Goal: Information Seeking & Learning: Learn about a topic

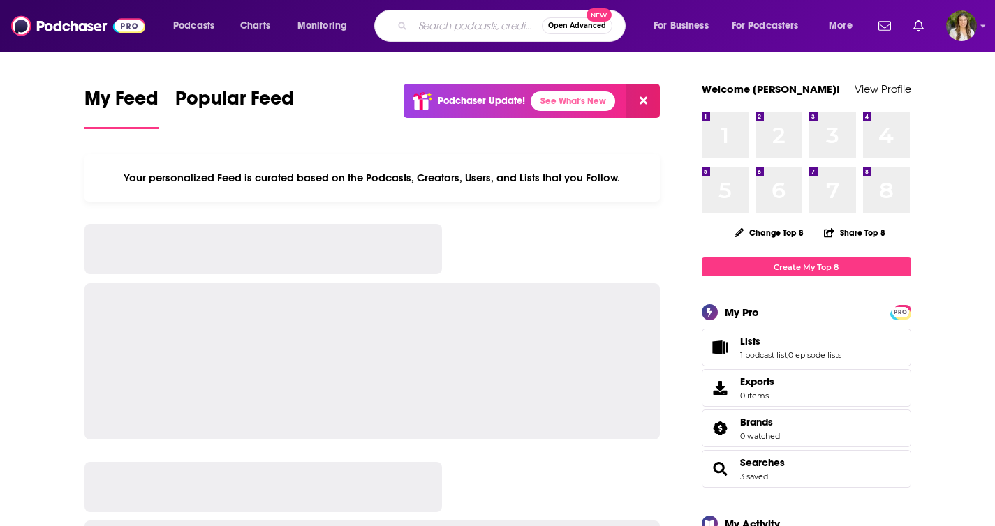
click at [445, 25] on input "Search podcasts, credits, & more..." at bounding box center [477, 26] width 129 height 22
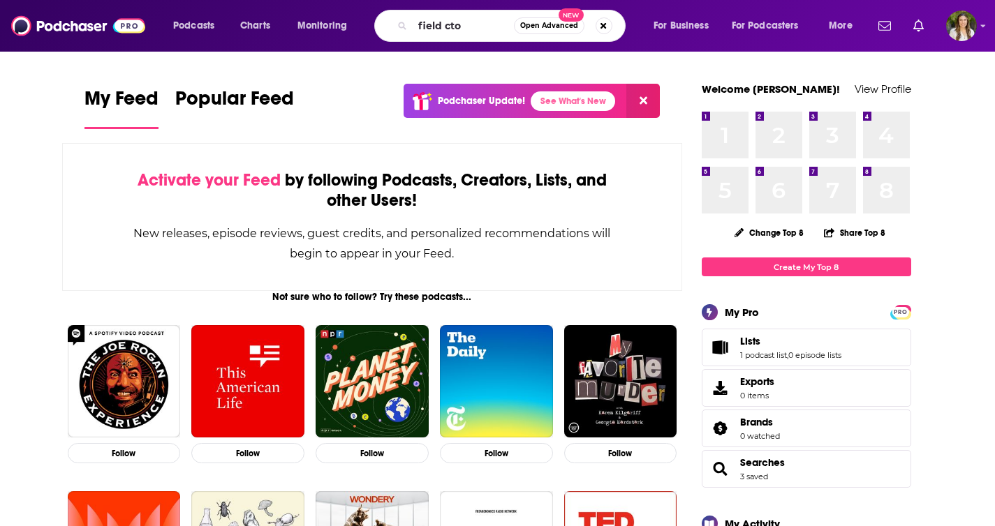
type input "field cto"
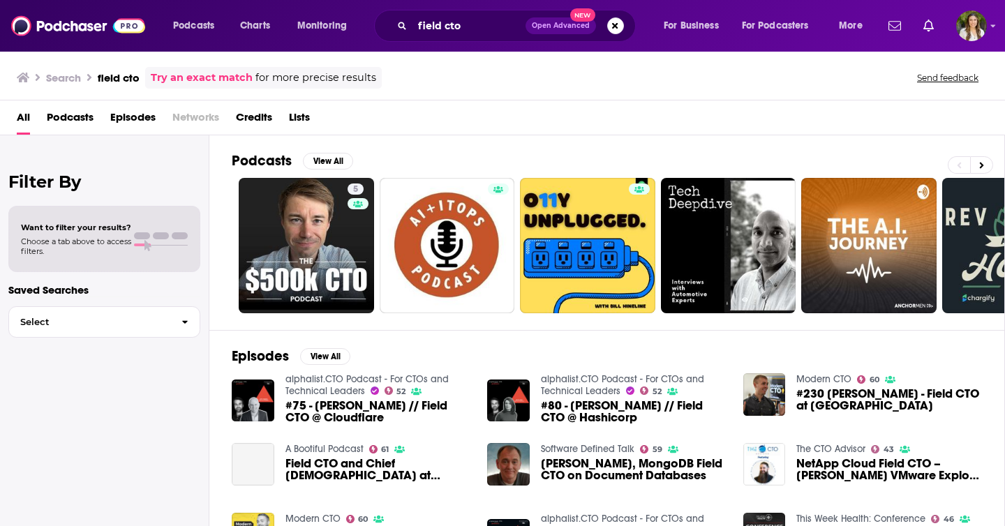
click at [505, 119] on div "All Podcasts Episodes Networks Credits Lists" at bounding box center [505, 120] width 977 height 29
click at [325, 158] on button "View All" at bounding box center [328, 161] width 50 height 17
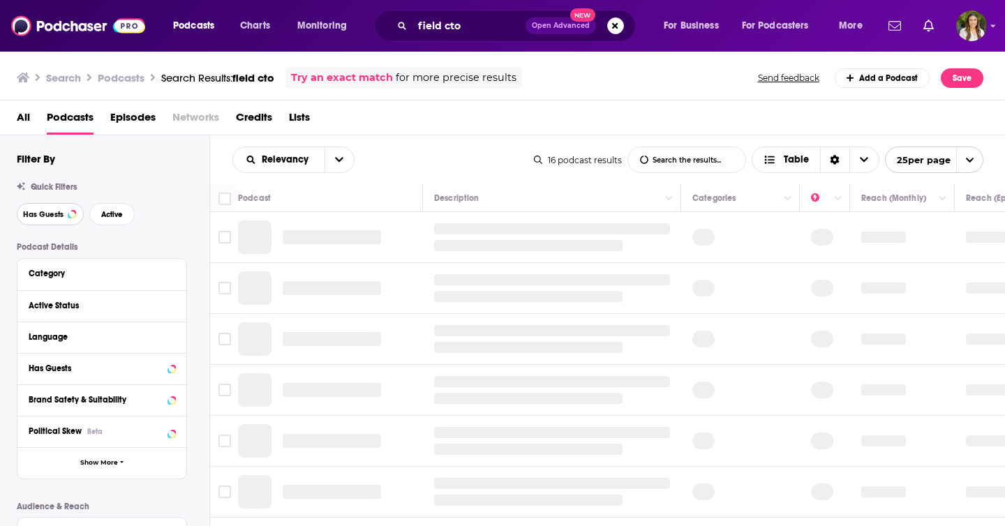
click at [51, 218] on span "Has Guests" at bounding box center [43, 215] width 40 height 8
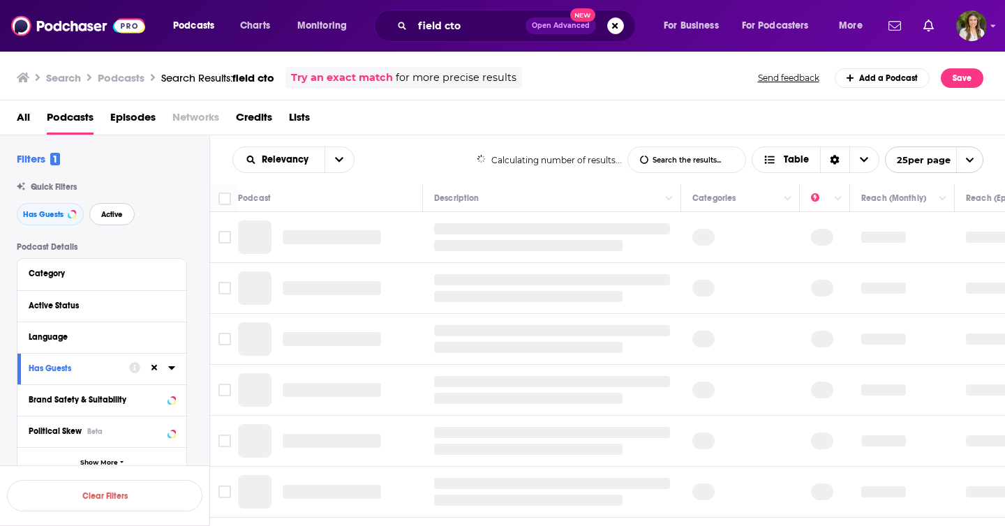
click at [107, 216] on span "Active" at bounding box center [112, 215] width 22 height 8
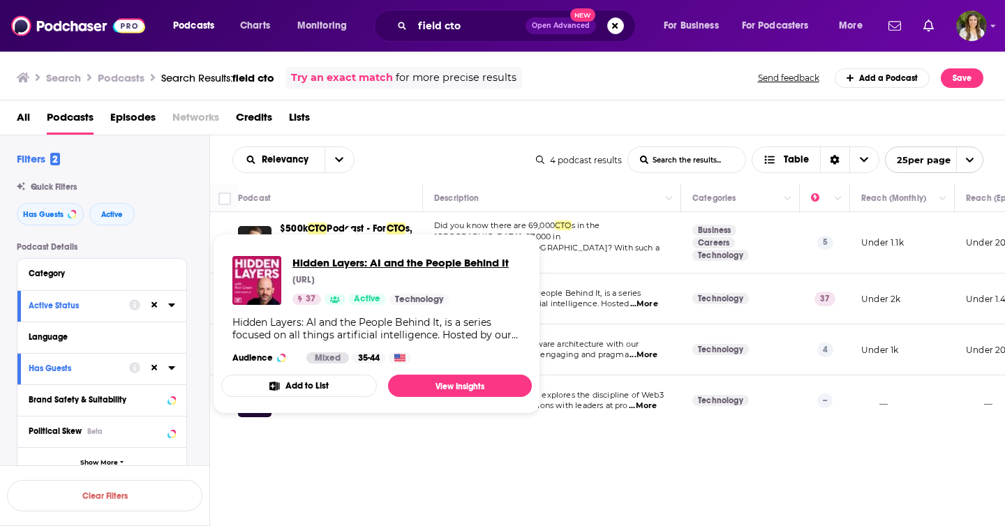
click at [346, 269] on span "Hidden Layers: AI and the People Behind It" at bounding box center [401, 262] width 216 height 13
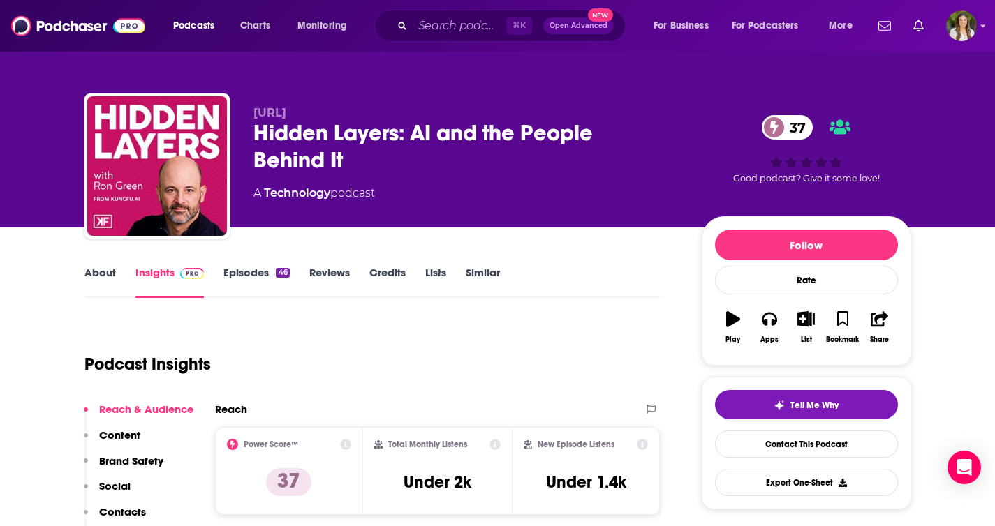
click at [297, 144] on div "Hidden Layers: AI and the People Behind It 37" at bounding box center [466, 146] width 426 height 54
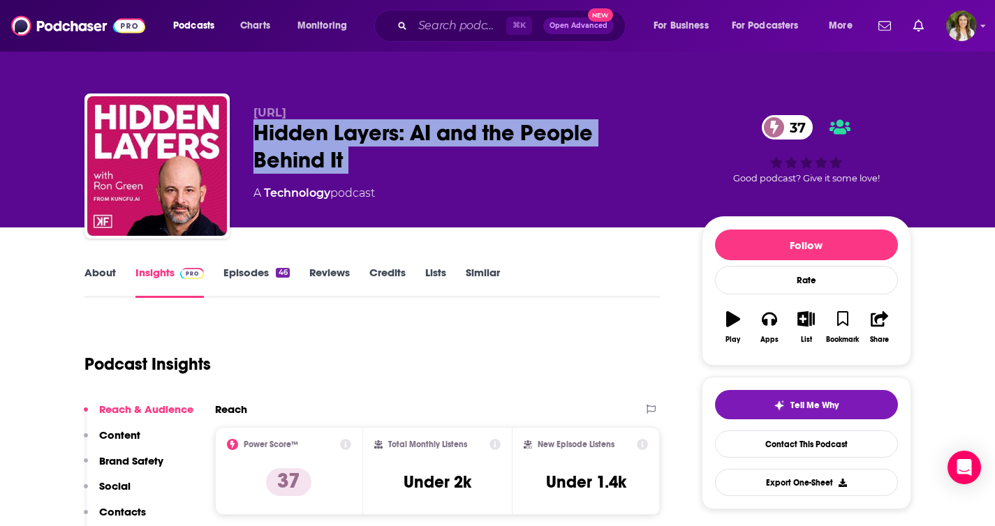
click at [297, 144] on div "Hidden Layers: AI and the People Behind It 37" at bounding box center [466, 146] width 426 height 54
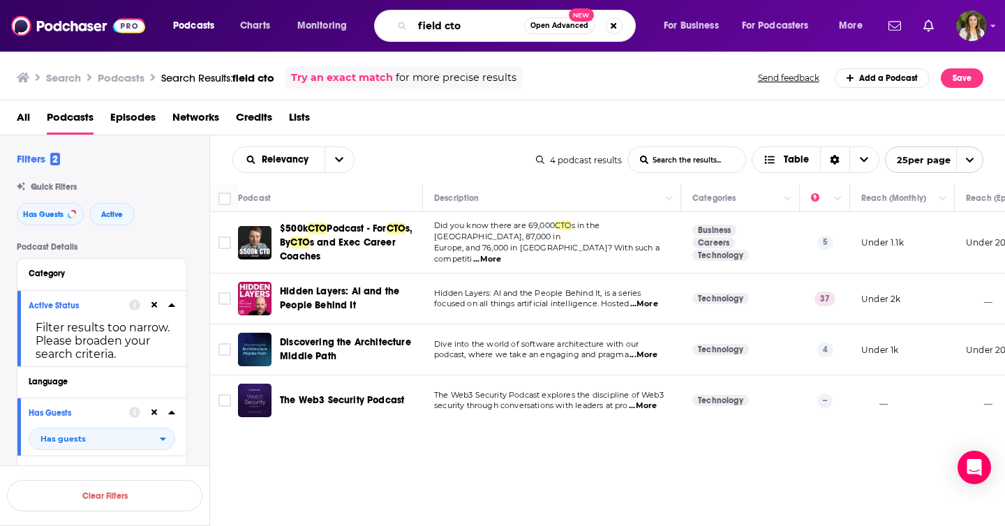
click at [435, 29] on input "field cto" at bounding box center [469, 26] width 112 height 22
click at [420, 31] on input "field cto" at bounding box center [469, 26] width 112 height 22
click at [429, 27] on input "field cto" at bounding box center [469, 26] width 112 height 22
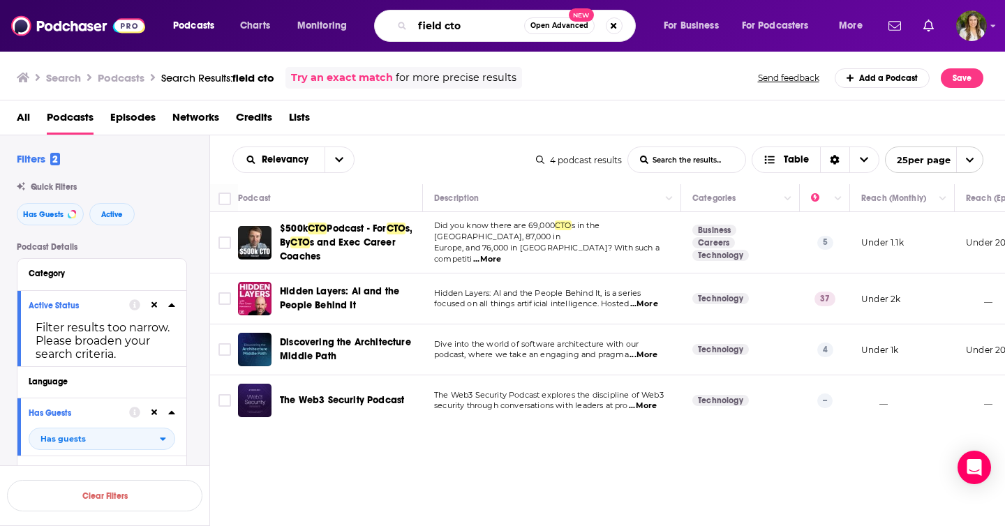
click at [429, 27] on input "field cto" at bounding box center [469, 26] width 112 height 22
type input "cto"
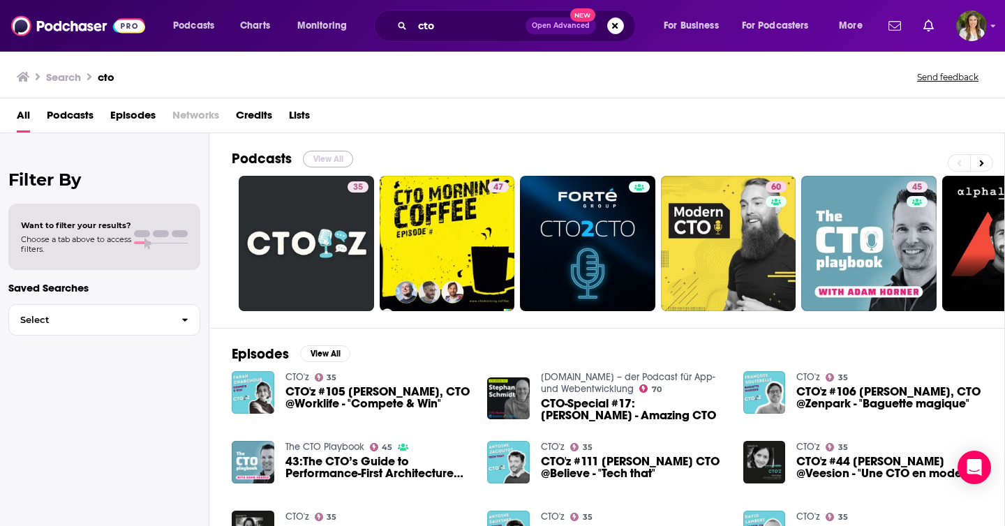
click at [344, 159] on button "View All" at bounding box center [328, 159] width 50 height 17
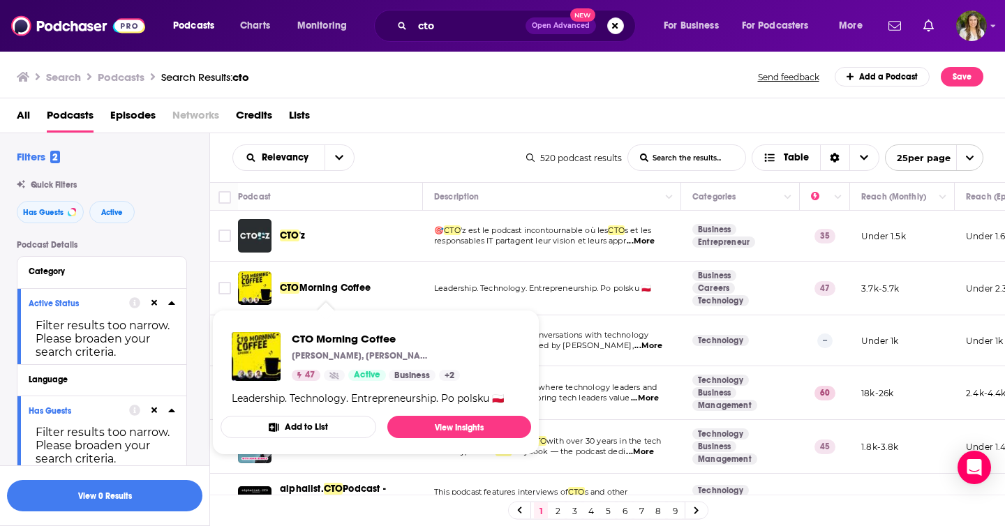
click at [357, 290] on span "Morning Coffee" at bounding box center [335, 288] width 71 height 12
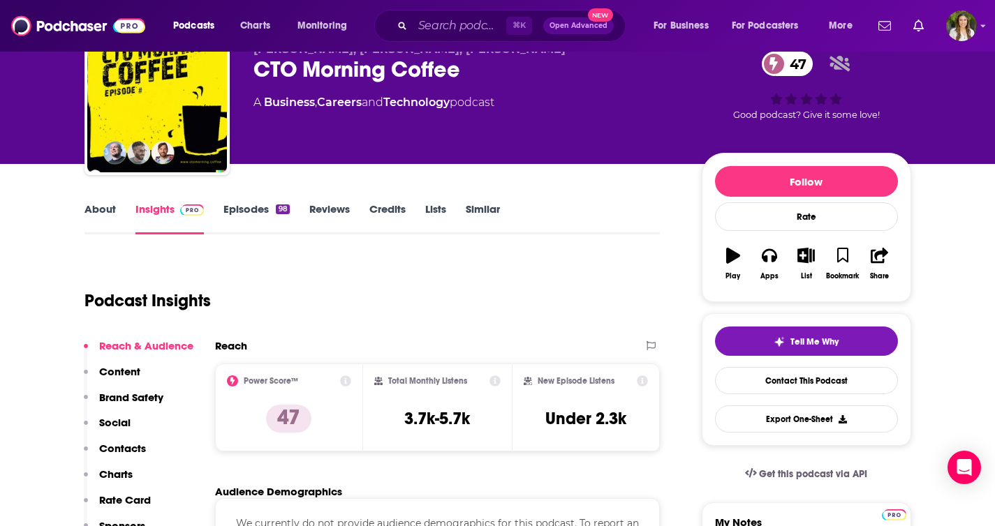
scroll to position [96, 0]
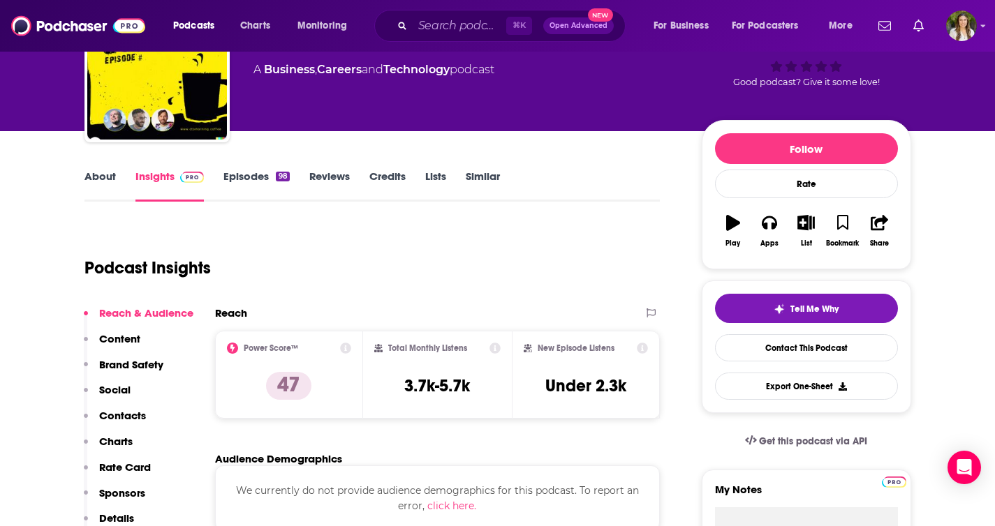
click at [253, 170] on link "Episodes 98" at bounding box center [256, 186] width 66 height 32
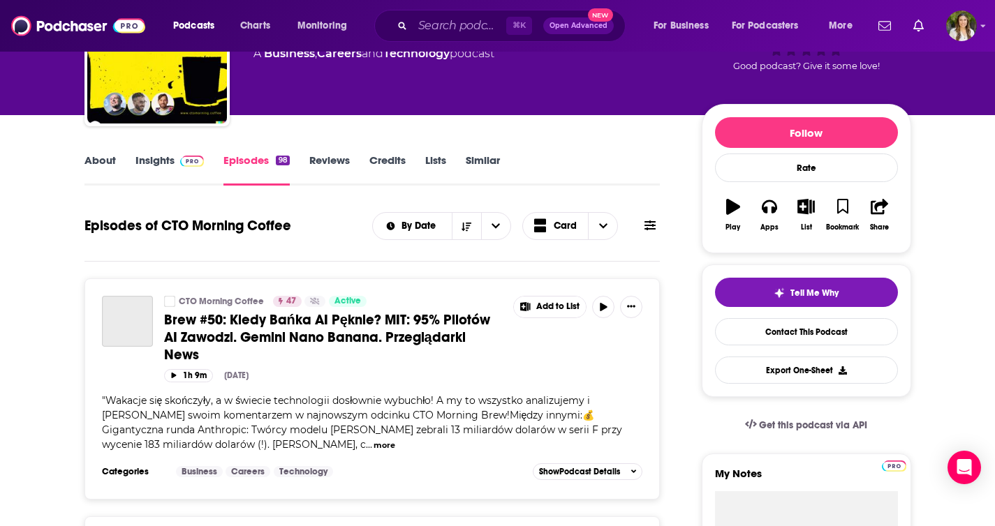
scroll to position [117, 0]
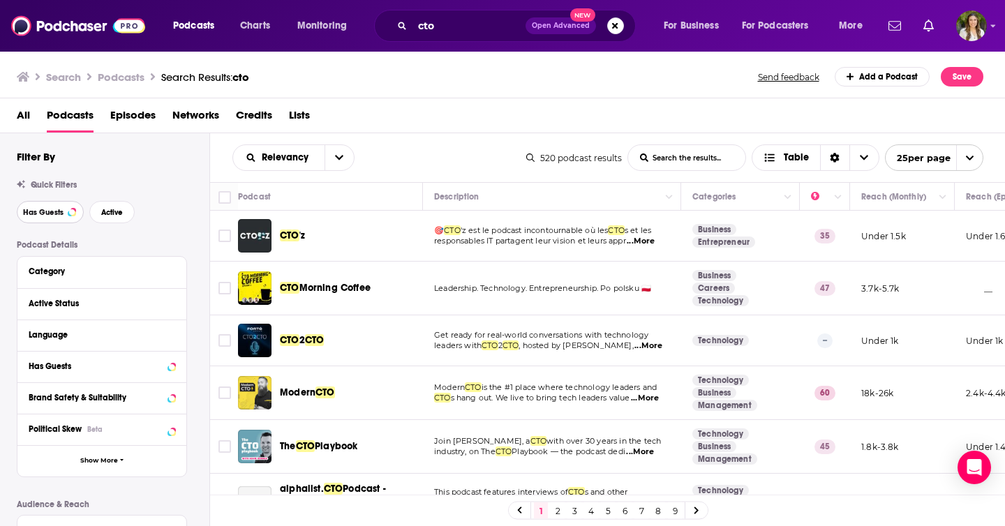
click at [54, 209] on span "Has Guests" at bounding box center [43, 213] width 40 height 8
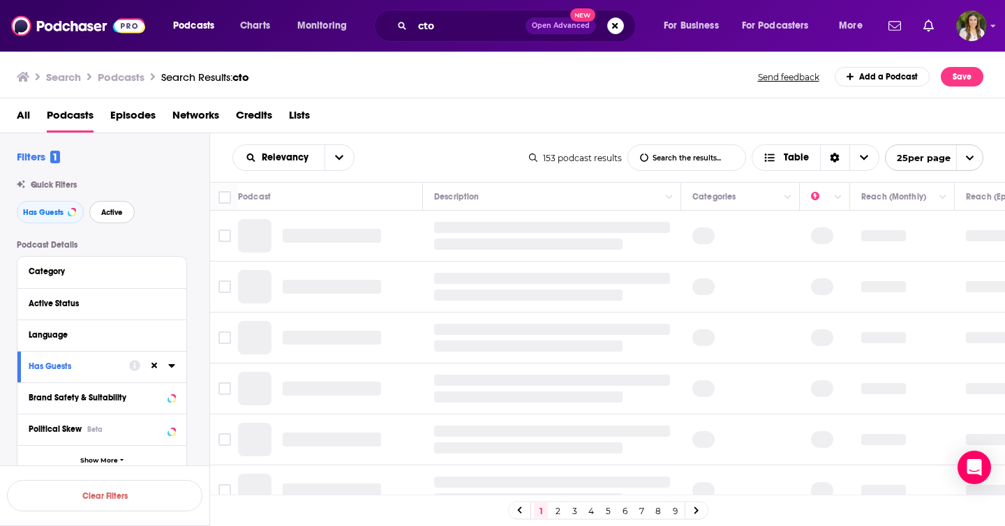
click at [119, 211] on span "Active" at bounding box center [112, 213] width 22 height 8
click at [96, 345] on div "Language" at bounding box center [101, 335] width 169 height 31
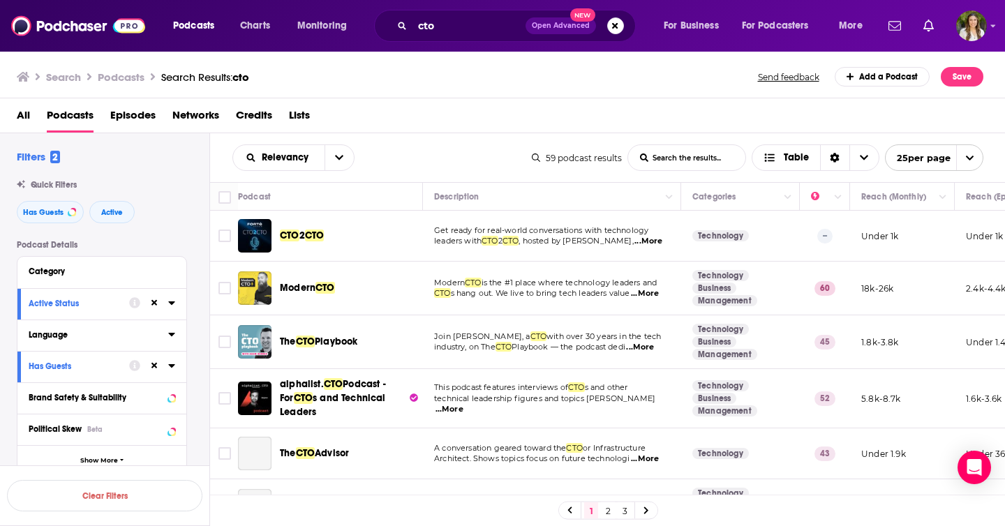
click at [172, 339] on icon at bounding box center [171, 334] width 7 height 11
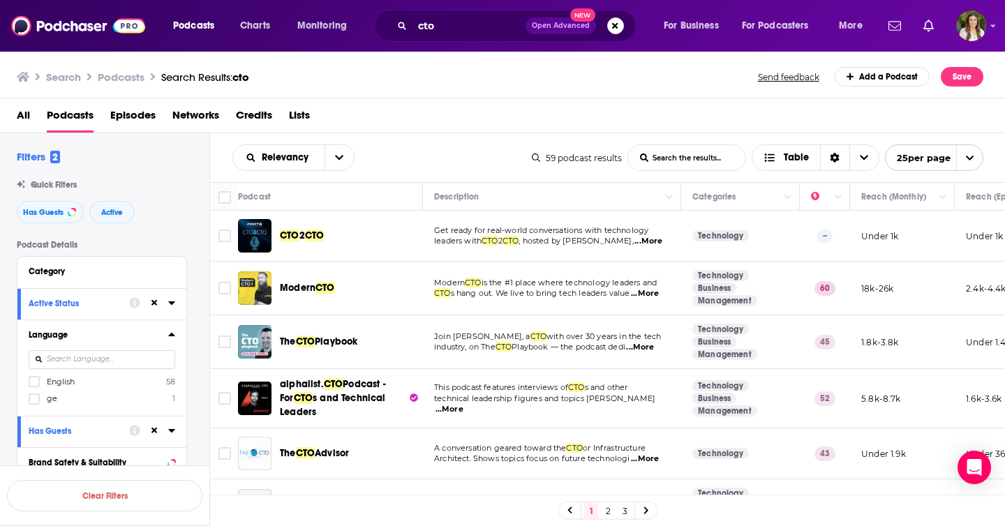
click at [75, 356] on input at bounding box center [102, 359] width 147 height 19
click at [60, 381] on span "English" at bounding box center [61, 382] width 28 height 10
click at [34, 386] on input "multiSelectOption-en-0" at bounding box center [34, 386] width 0 height 0
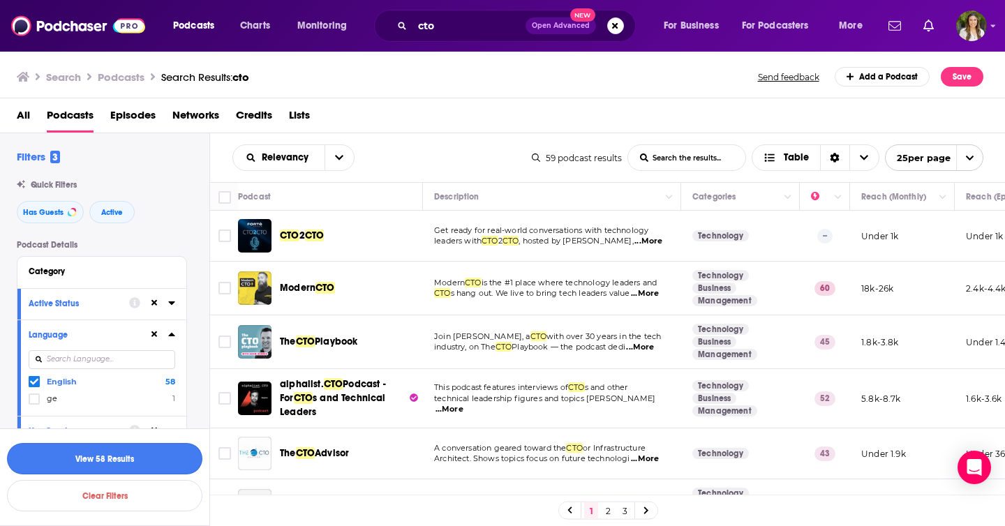
click at [89, 458] on button "View 58 Results" at bounding box center [104, 458] width 195 height 31
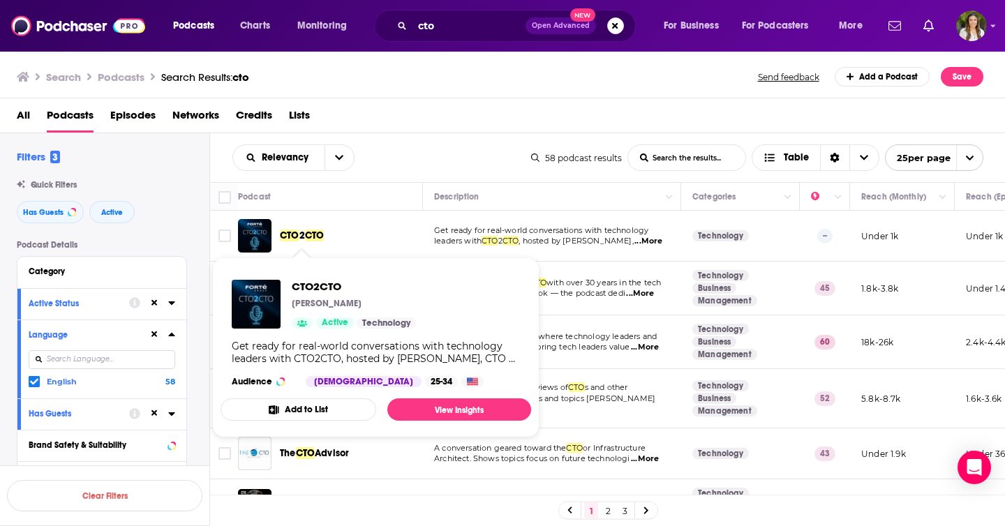
click at [306, 237] on span "CTO" at bounding box center [315, 236] width 20 height 12
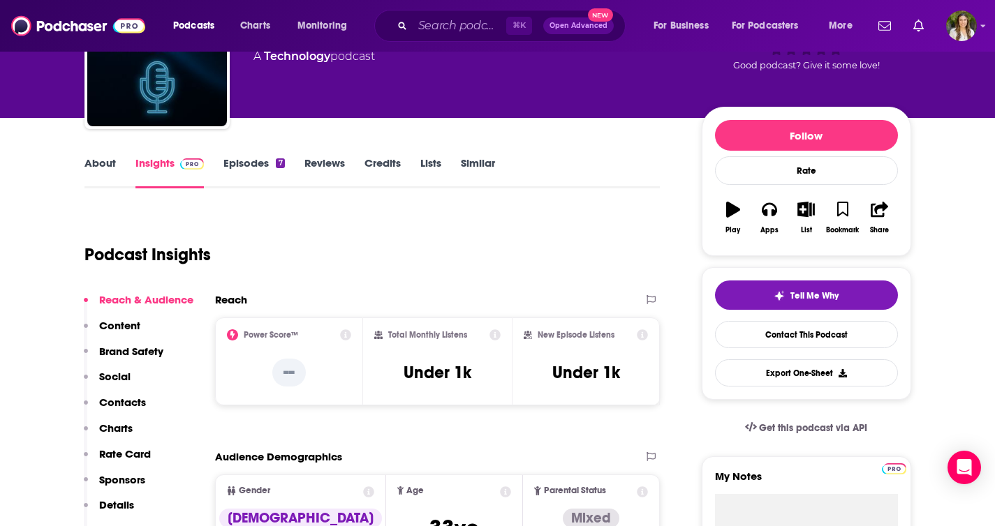
scroll to position [128, 0]
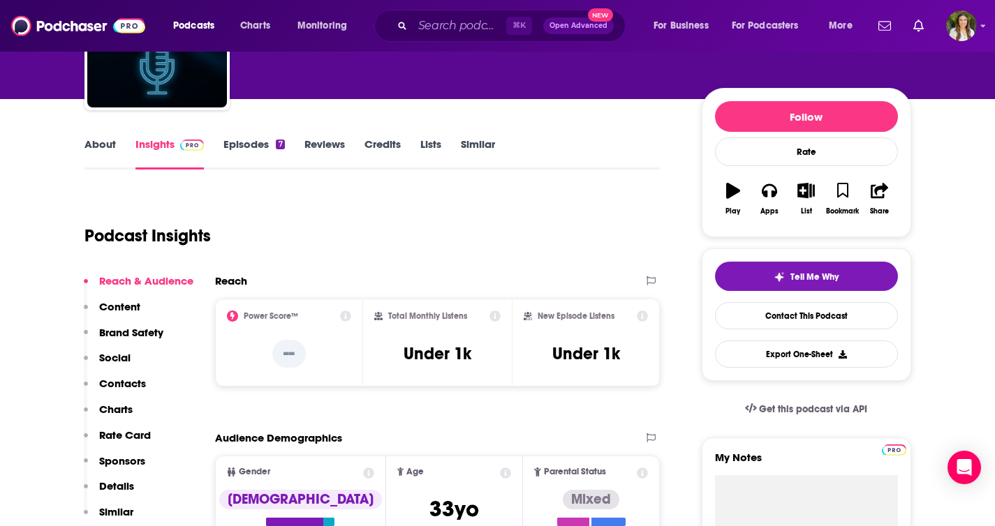
click at [261, 147] on link "Episodes 7" at bounding box center [253, 154] width 61 height 32
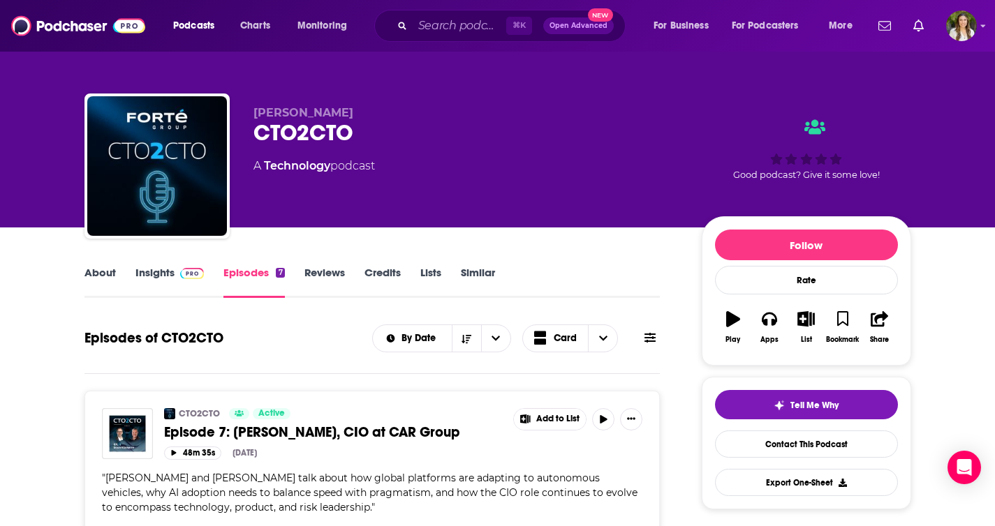
click at [111, 267] on link "About" at bounding box center [99, 282] width 31 height 32
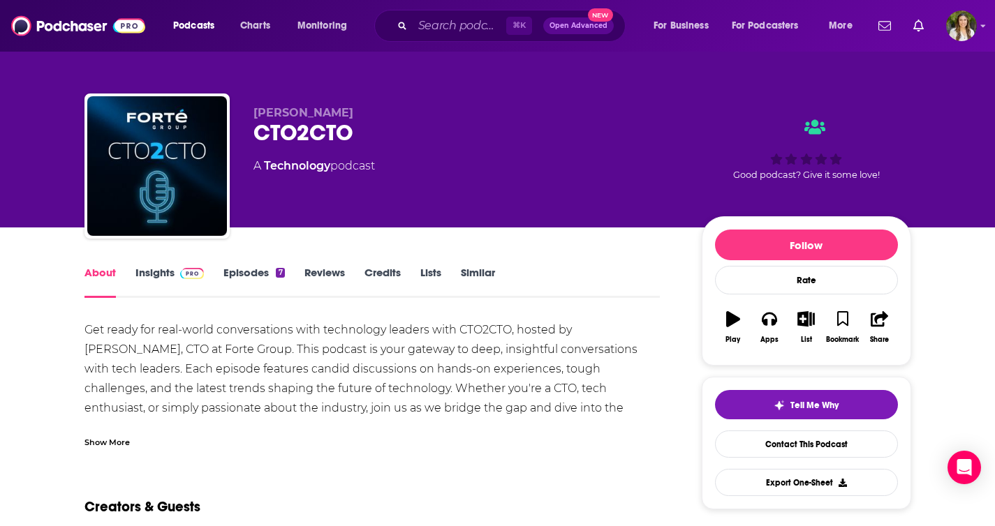
click at [175, 275] on span at bounding box center [190, 272] width 30 height 13
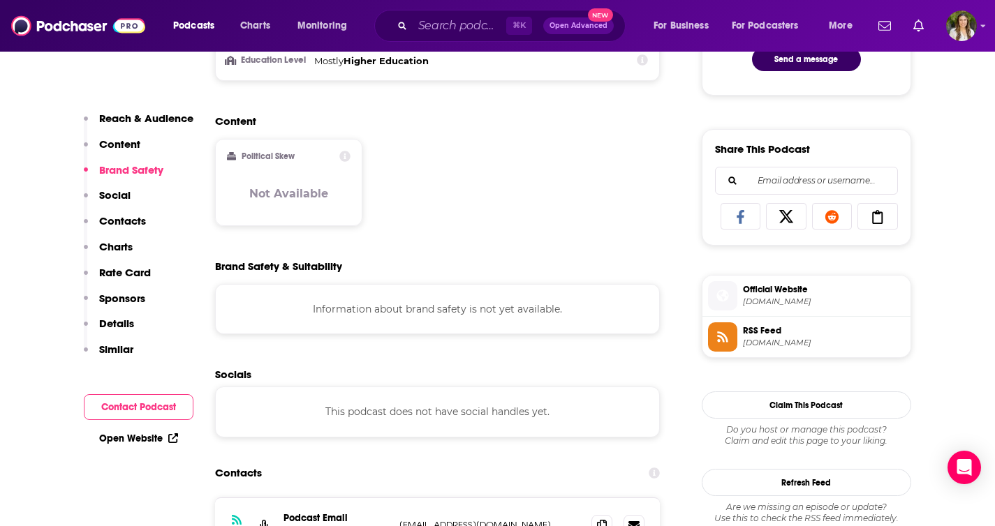
scroll to position [885, 0]
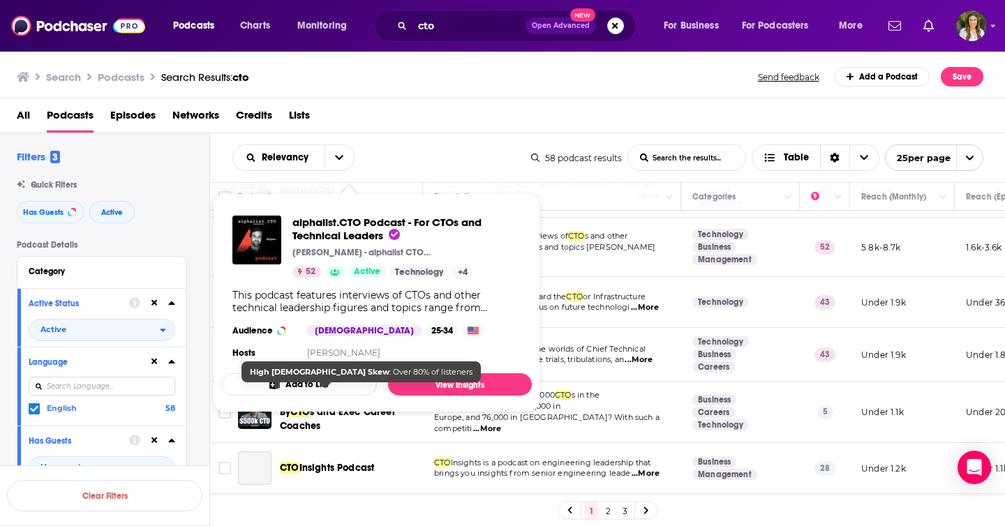
scroll to position [280, 0]
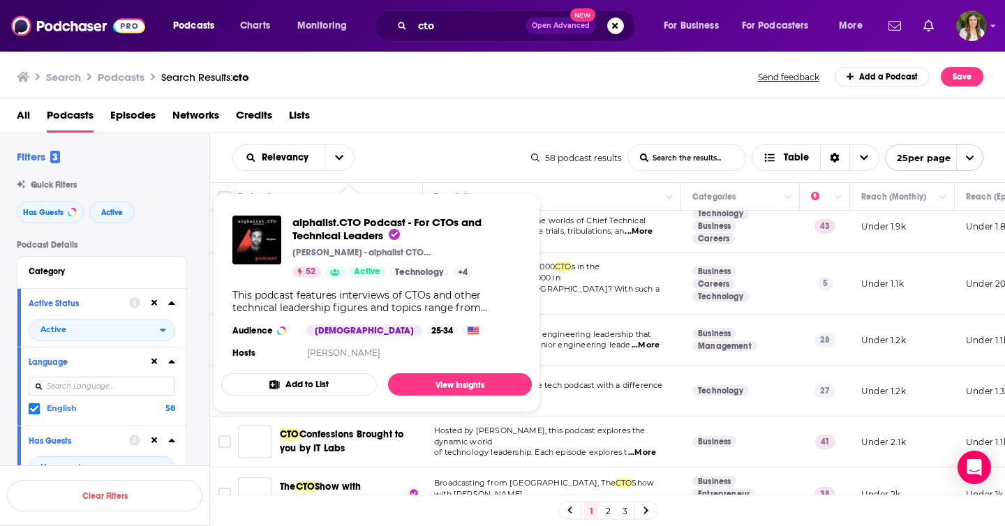
click at [471, 133] on div "Relevancy List Search Input Search the results... Table 58 podcast results List…" at bounding box center [608, 157] width 796 height 49
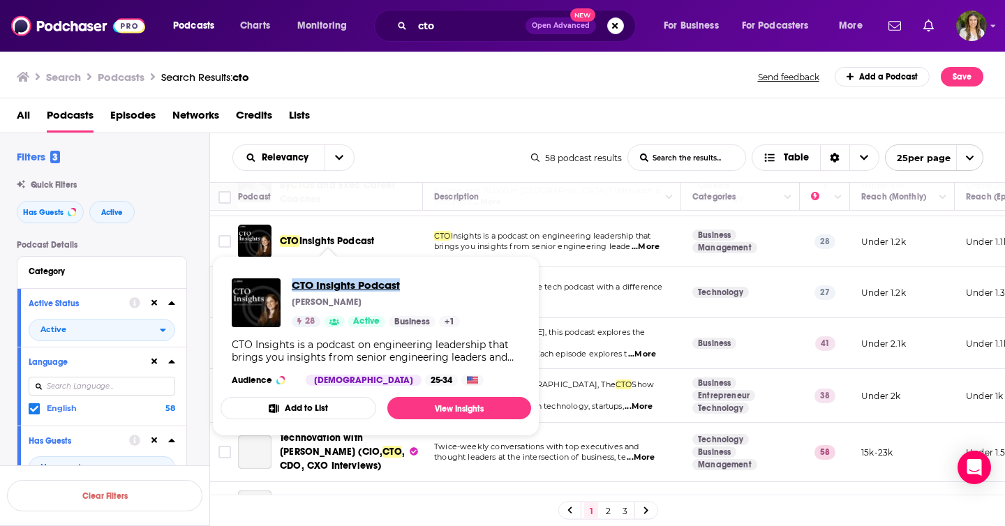
scroll to position [387, 0]
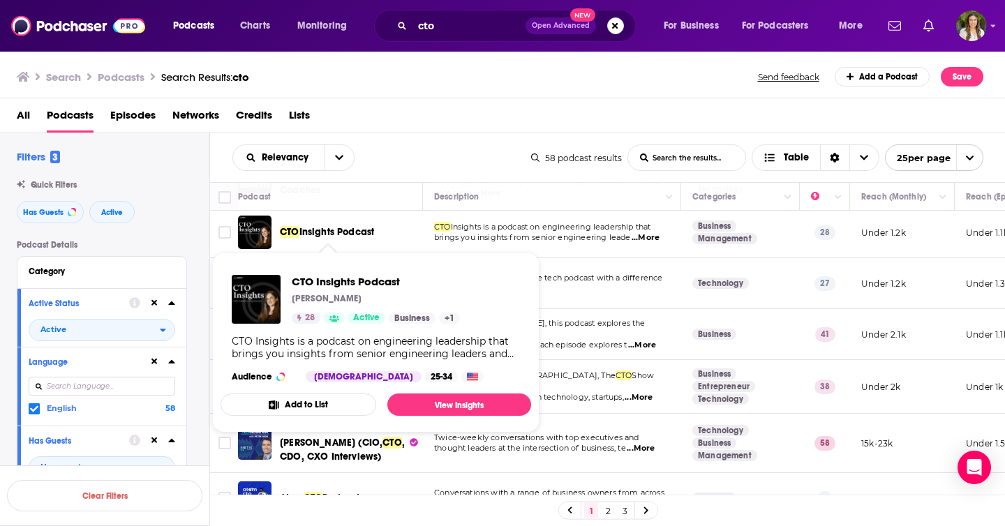
click at [471, 157] on div "Relevancy List Search Input Search the results... Table" at bounding box center [381, 158] width 299 height 27
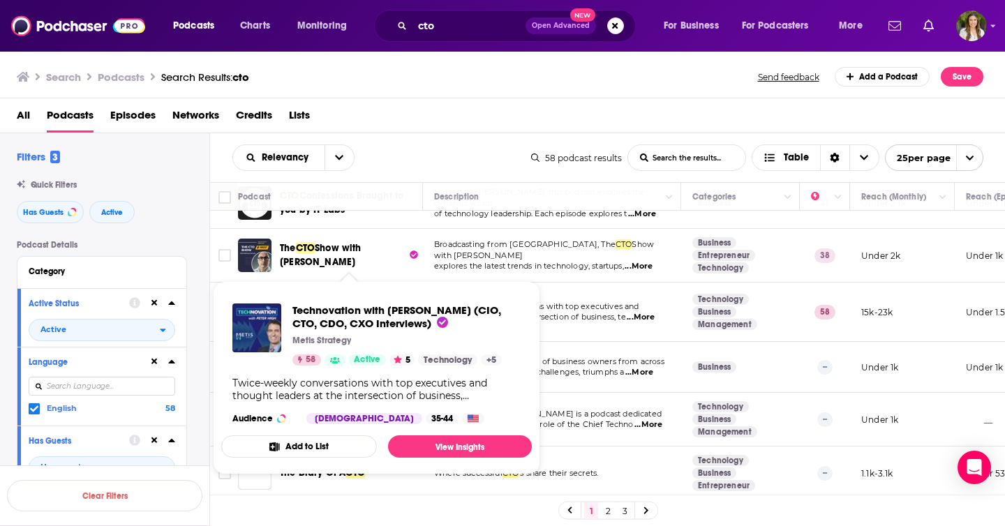
scroll to position [524, 0]
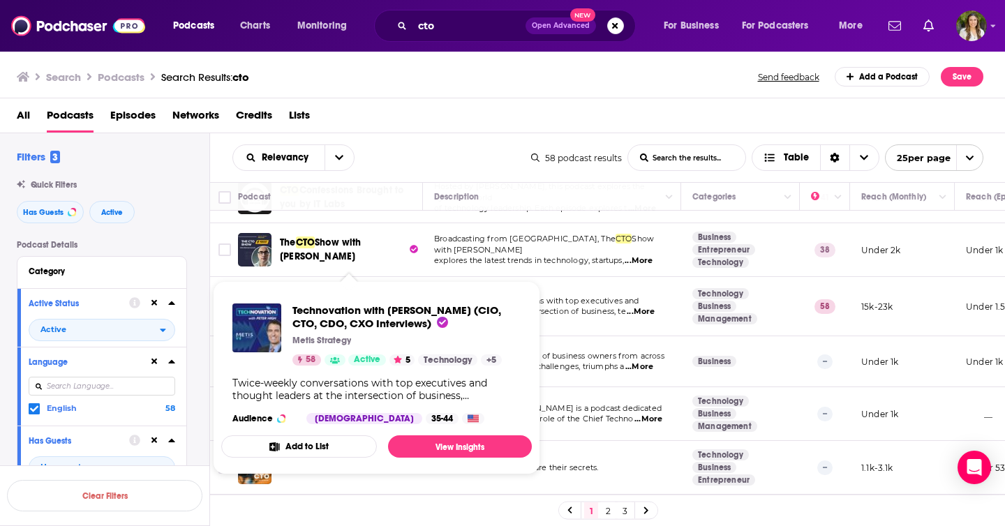
click at [452, 157] on div "Relevancy List Search Input Search the results... Table" at bounding box center [381, 158] width 299 height 27
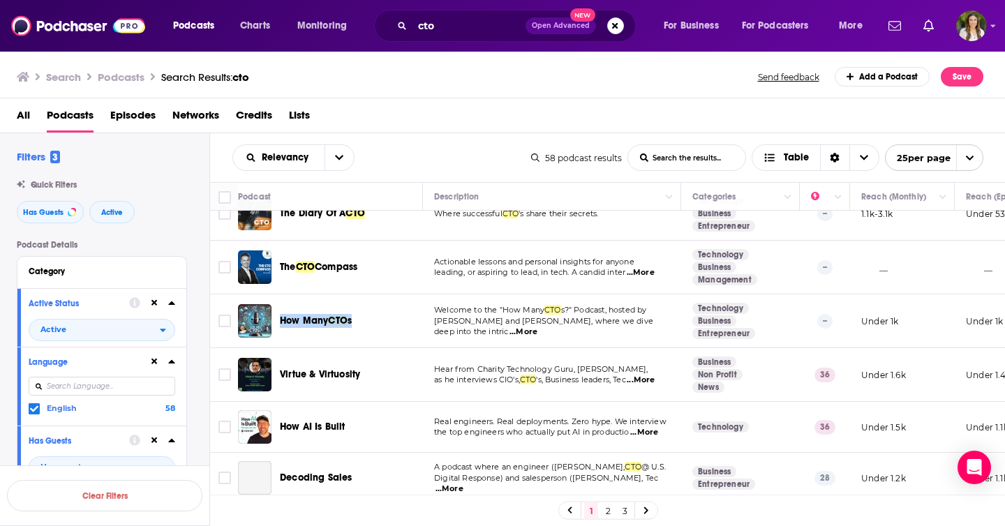
scroll to position [776, 0]
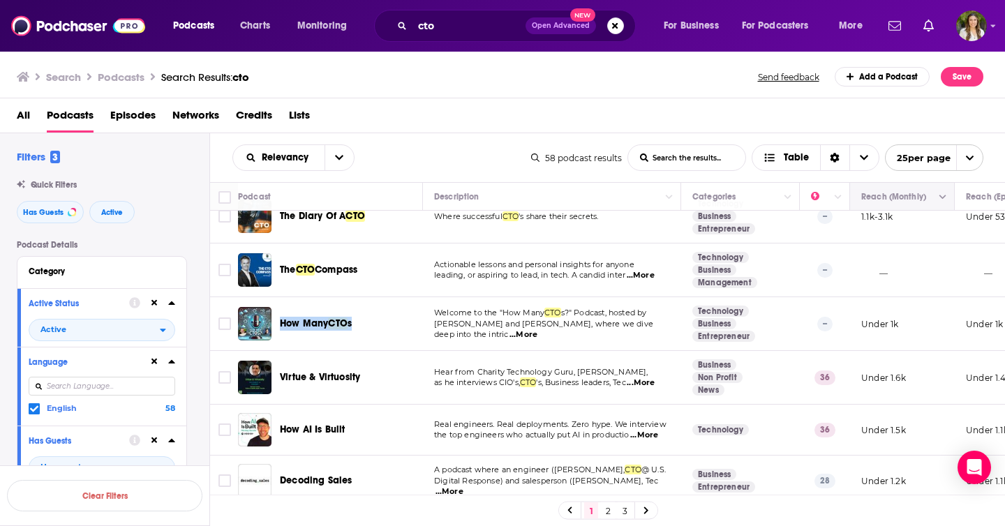
click at [906, 200] on icon "Move" at bounding box center [901, 197] width 17 height 17
click at [943, 199] on icon "Column Actions" at bounding box center [943, 197] width 7 height 8
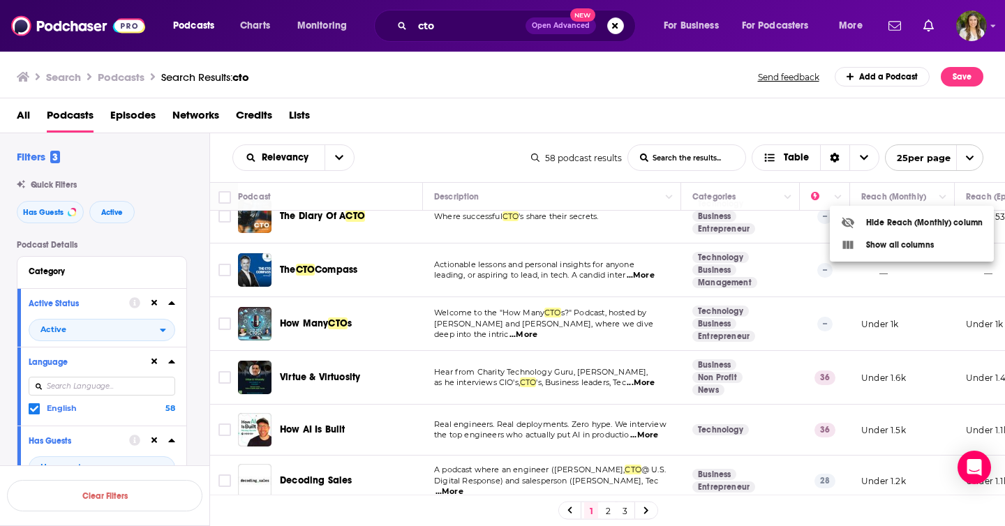
click at [943, 198] on div at bounding box center [502, 263] width 1005 height 526
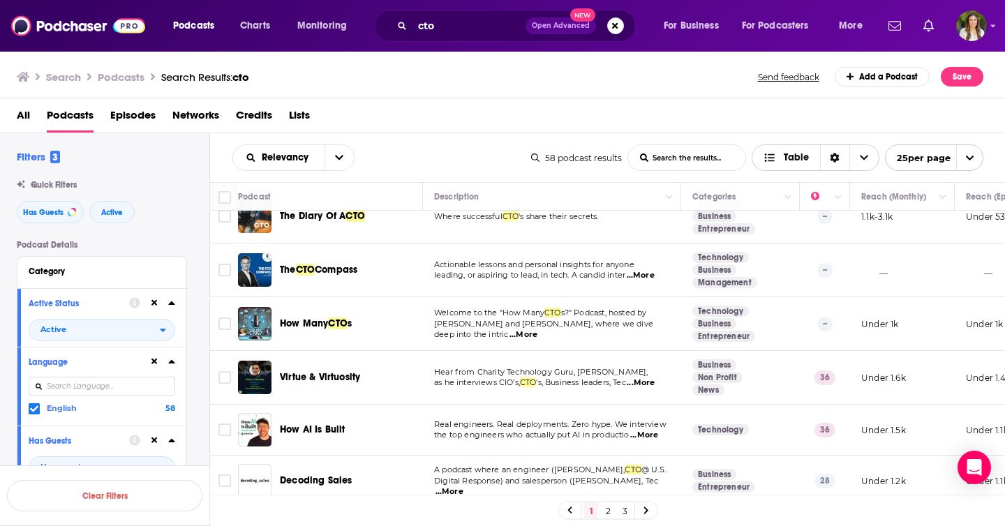
click at [796, 160] on span "Table" at bounding box center [796, 158] width 25 height 10
click at [838, 159] on icon "Sort Direction" at bounding box center [835, 159] width 9 height 10
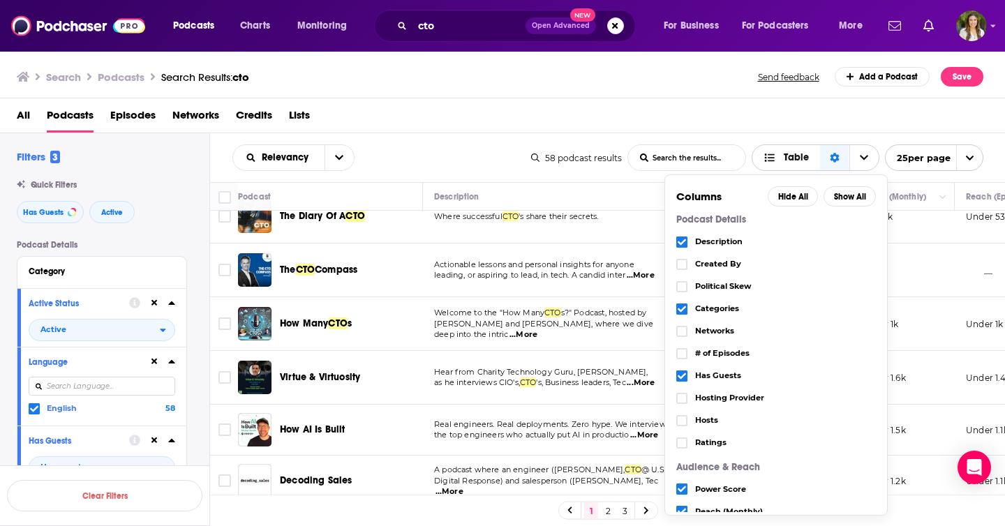
click at [838, 158] on icon "Sort Direction" at bounding box center [835, 158] width 10 height 10
click at [855, 128] on div "All Podcasts Episodes Networks Credits Lists" at bounding box center [506, 118] width 978 height 29
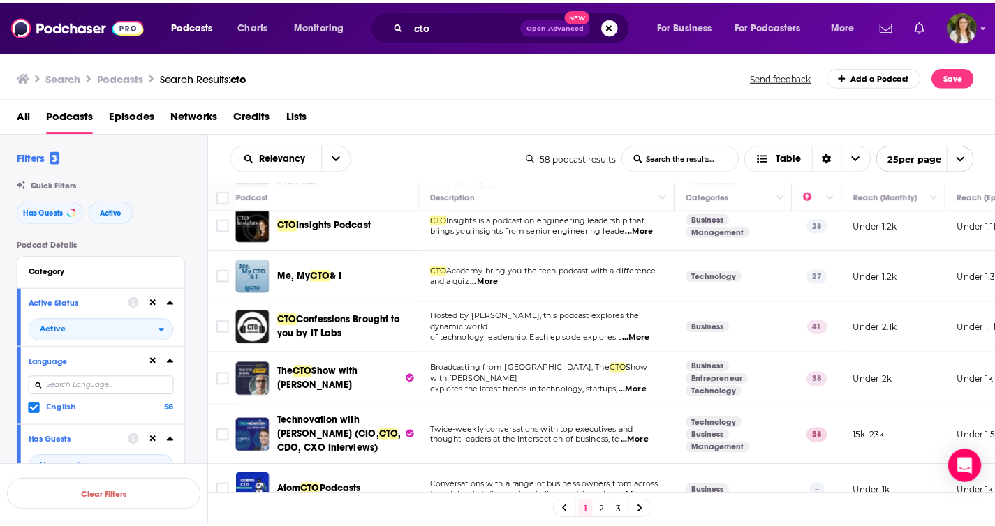
scroll to position [0, 0]
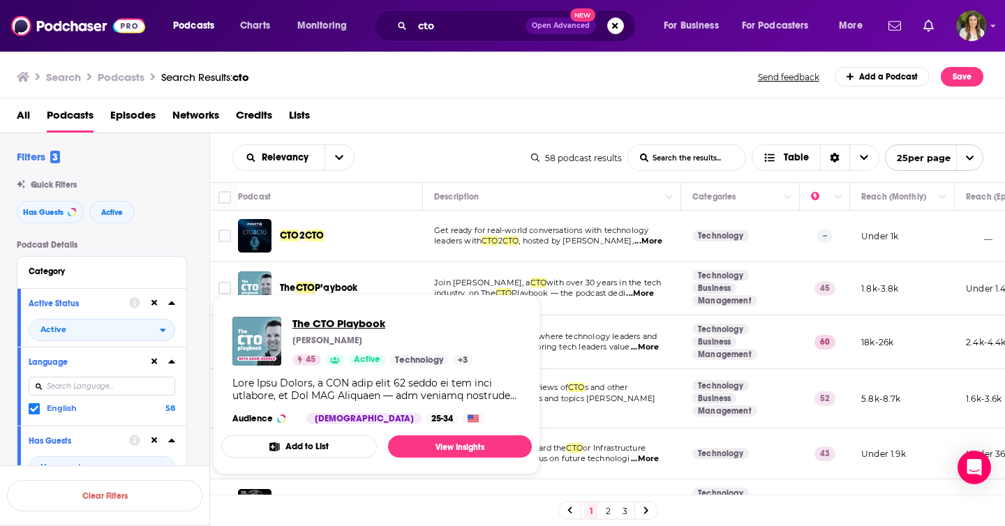
click at [316, 327] on span "The CTO Playbook" at bounding box center [383, 323] width 181 height 13
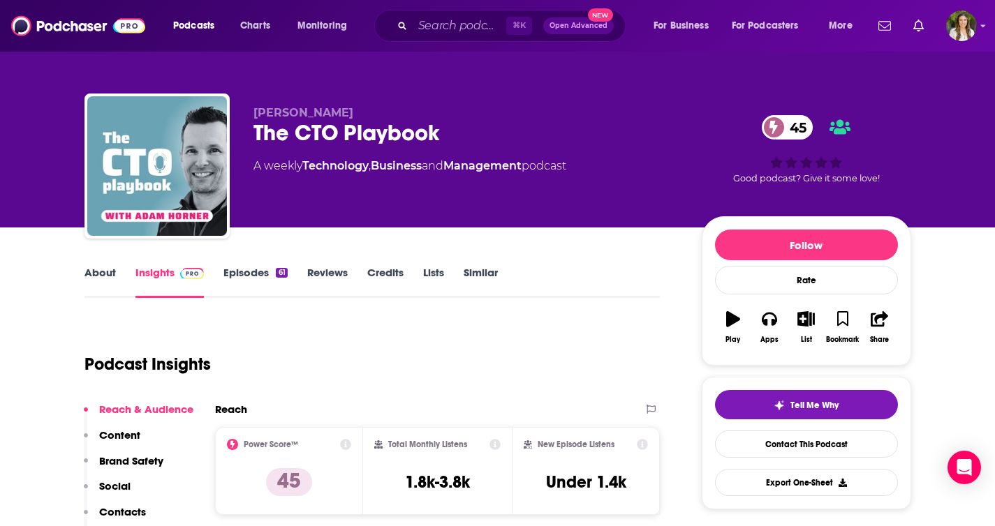
click at [274, 285] on link "Episodes 61" at bounding box center [255, 282] width 64 height 32
click at [440, 29] on input "Search podcasts, credits, & more..." at bounding box center [460, 26] width 94 height 22
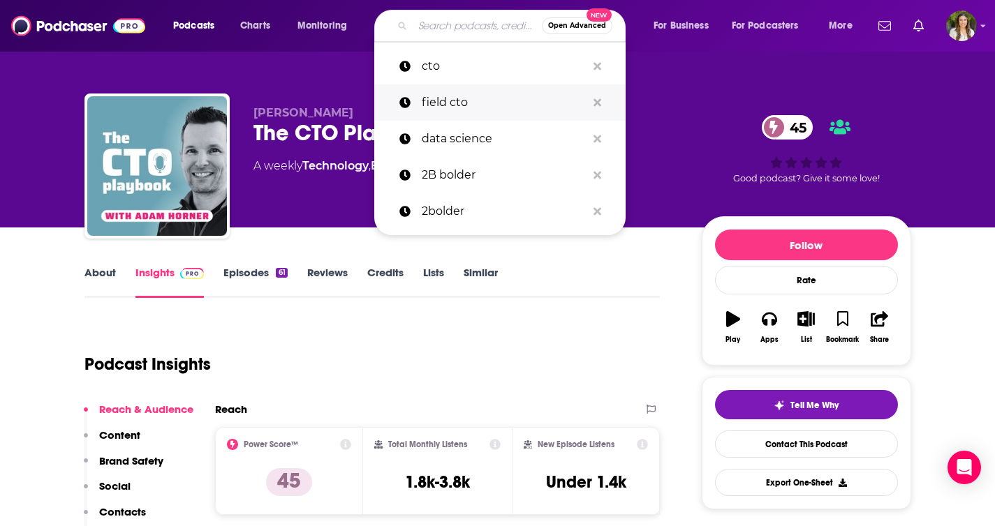
click at [446, 107] on p "field cto" at bounding box center [504, 102] width 165 height 36
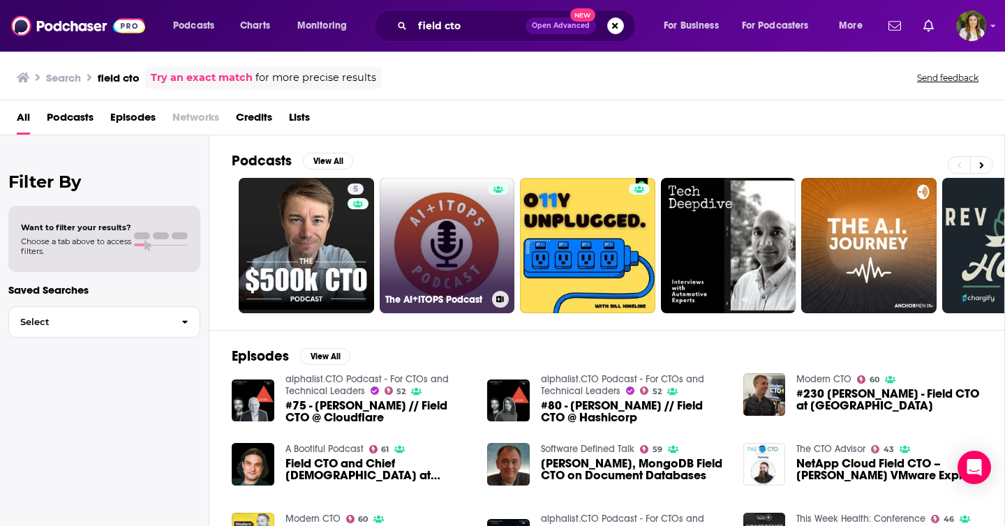
click at [450, 246] on link "The AI+ITOPS Podcast" at bounding box center [447, 245] width 135 height 135
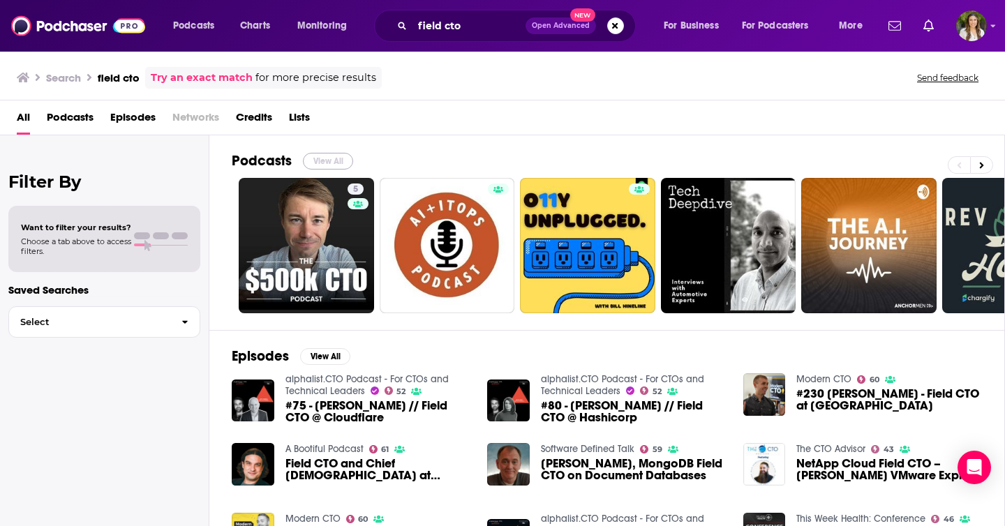
click at [333, 160] on button "View All" at bounding box center [328, 161] width 50 height 17
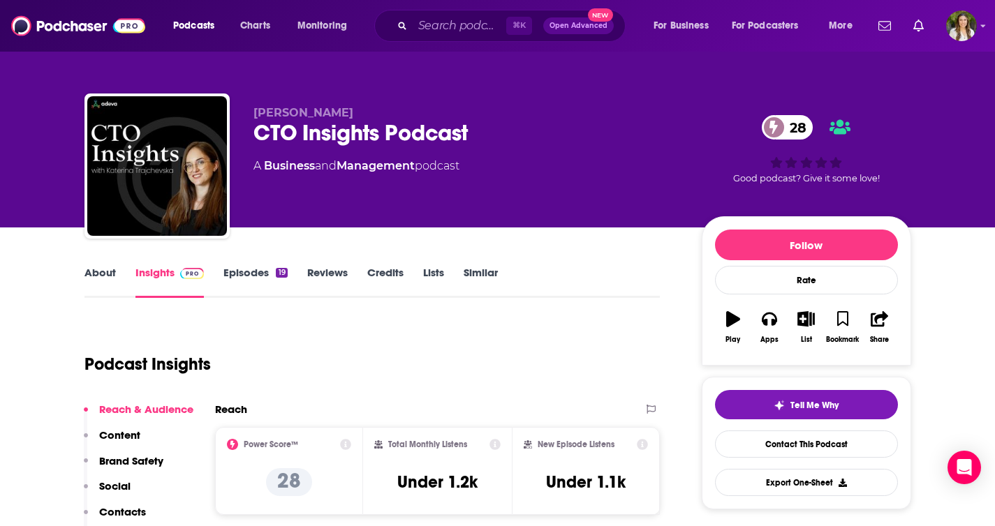
scroll to position [4, 0]
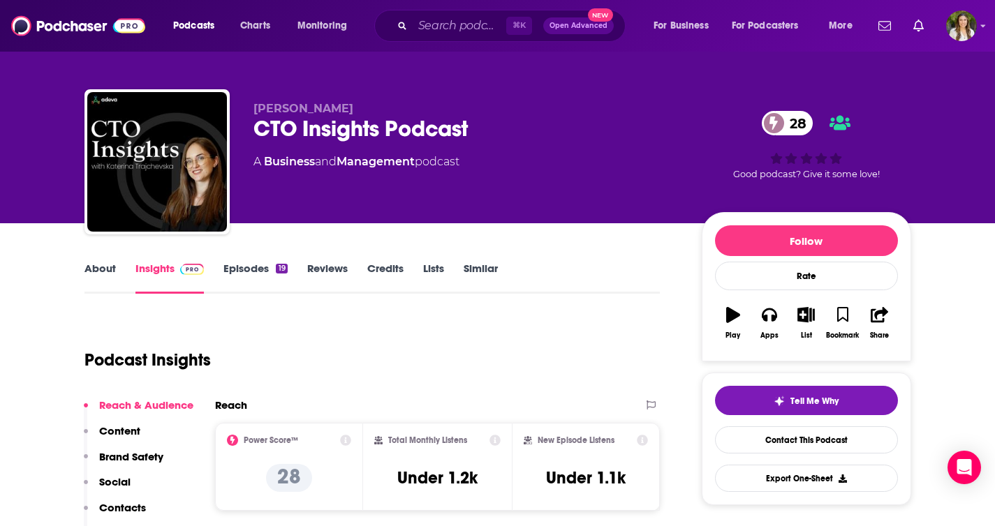
click at [103, 265] on link "About" at bounding box center [99, 278] width 31 height 32
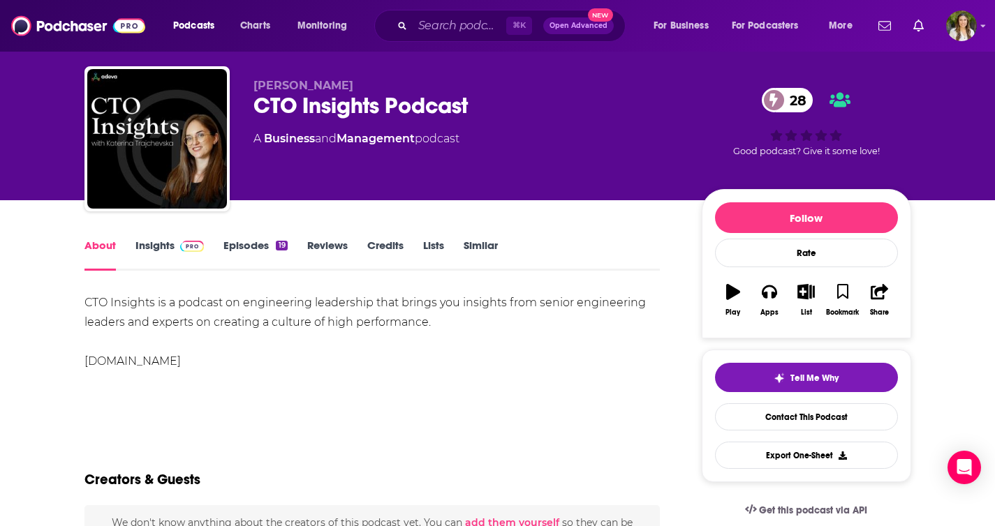
scroll to position [28, 0]
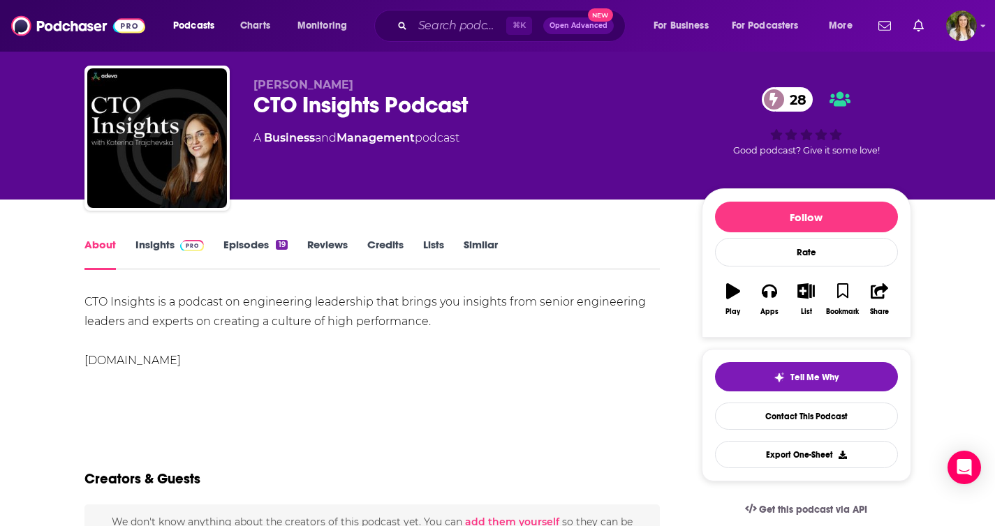
click at [158, 248] on link "Insights" at bounding box center [169, 254] width 69 height 32
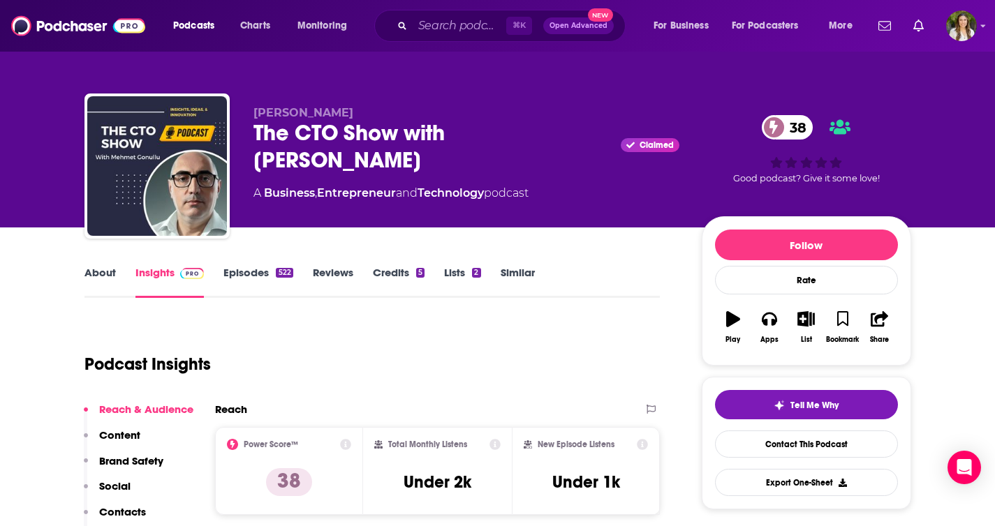
scroll to position [22, 0]
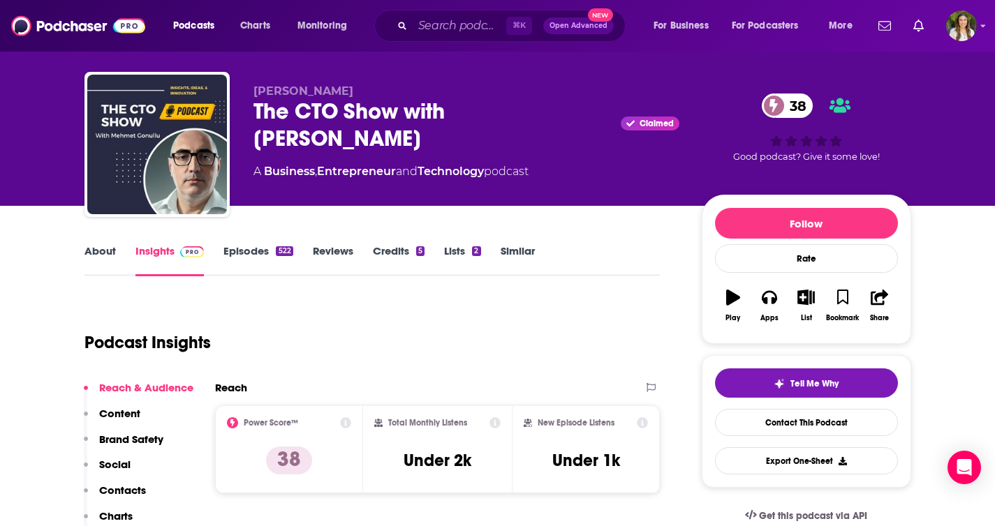
click at [232, 251] on link "Episodes 522" at bounding box center [257, 260] width 69 height 32
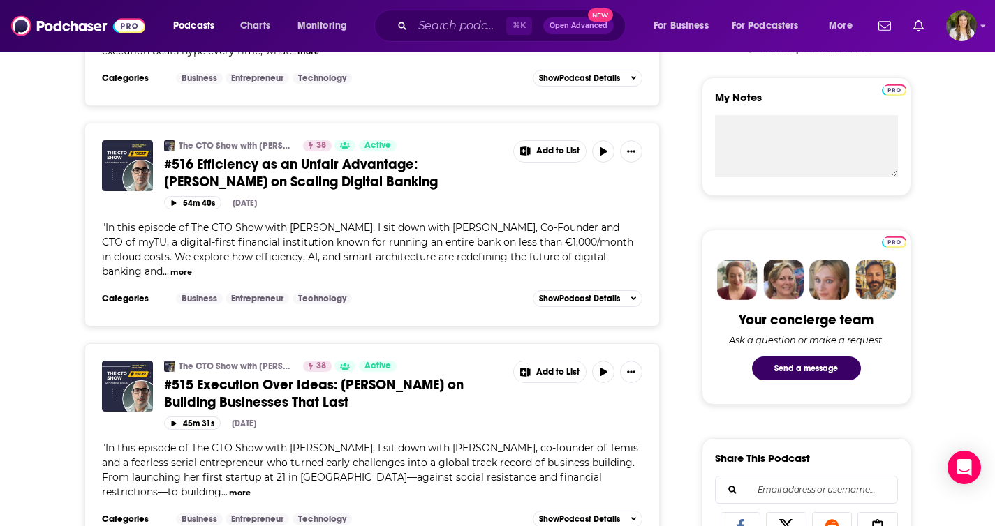
scroll to position [501, 0]
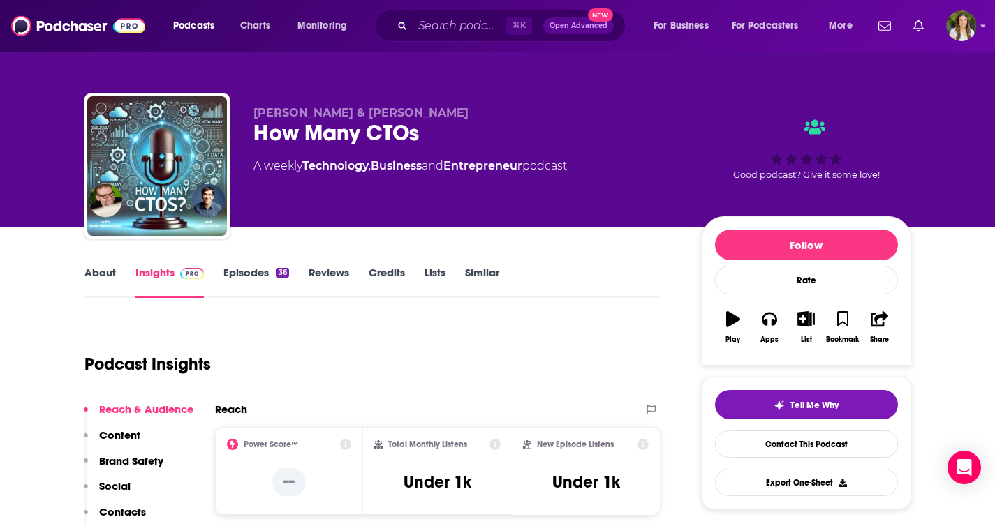
click at [110, 273] on link "About" at bounding box center [99, 282] width 31 height 32
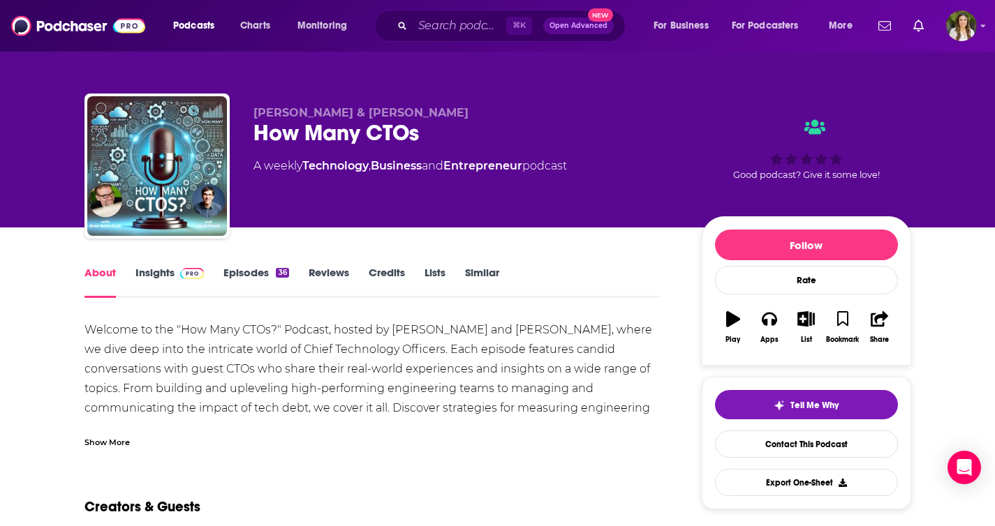
click at [191, 274] on img at bounding box center [192, 273] width 24 height 11
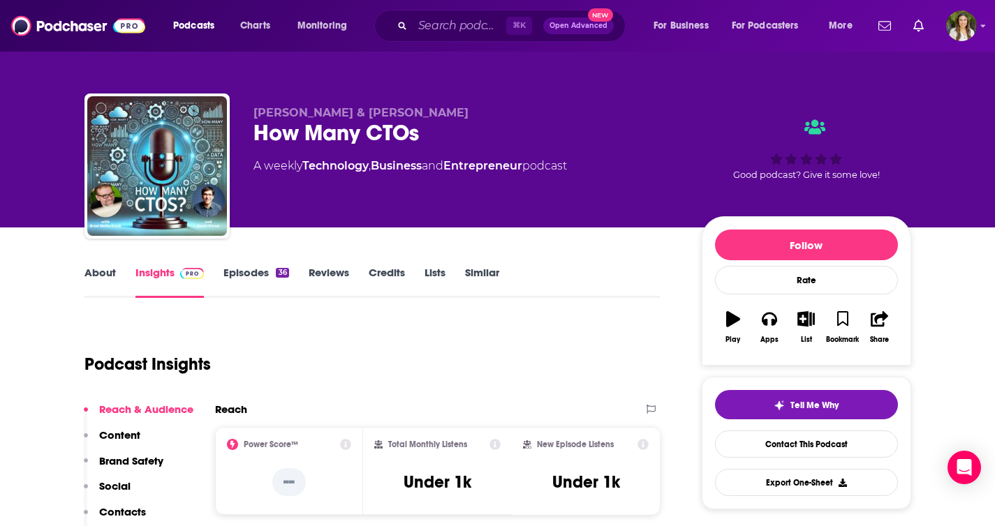
click at [258, 274] on link "Episodes 36" at bounding box center [255, 282] width 65 height 32
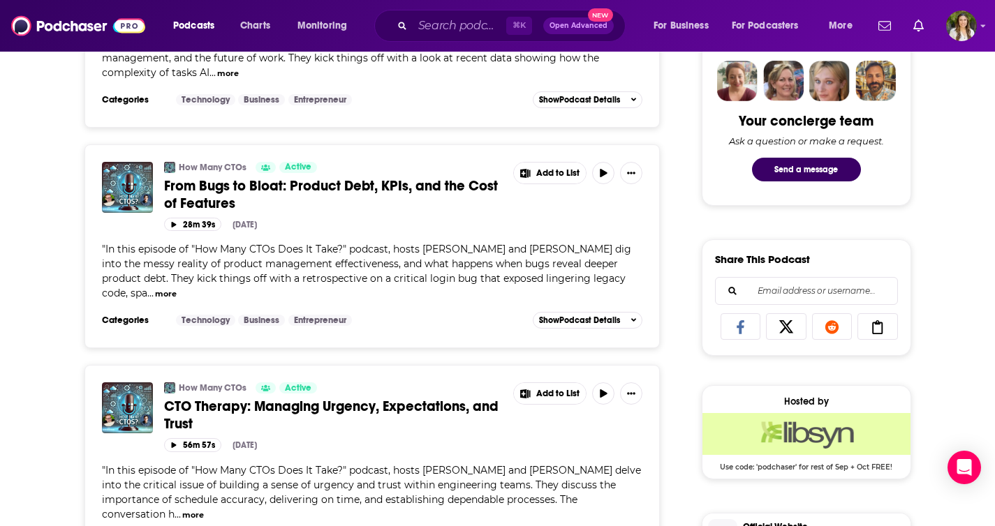
scroll to position [690, 0]
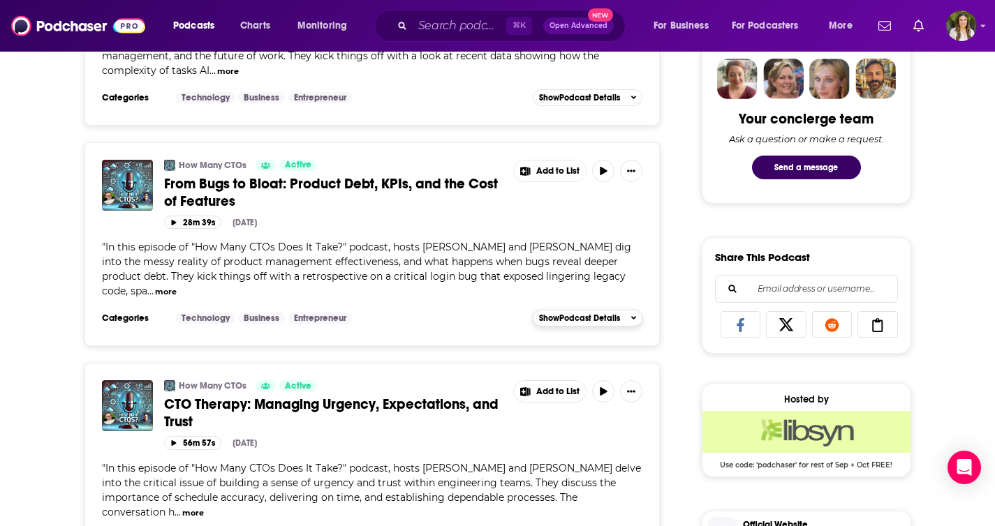
click at [563, 312] on button "Show Podcast Details" at bounding box center [588, 318] width 110 height 17
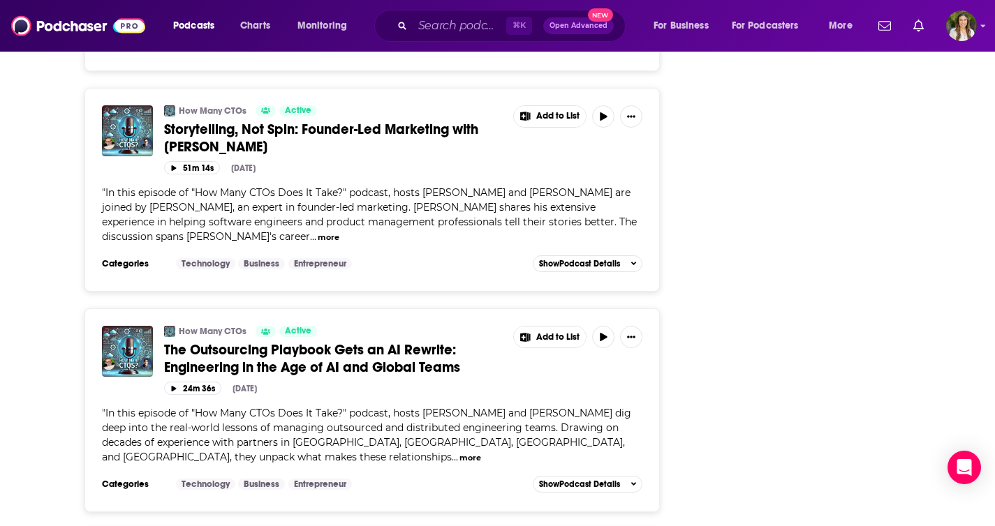
scroll to position [1845, 0]
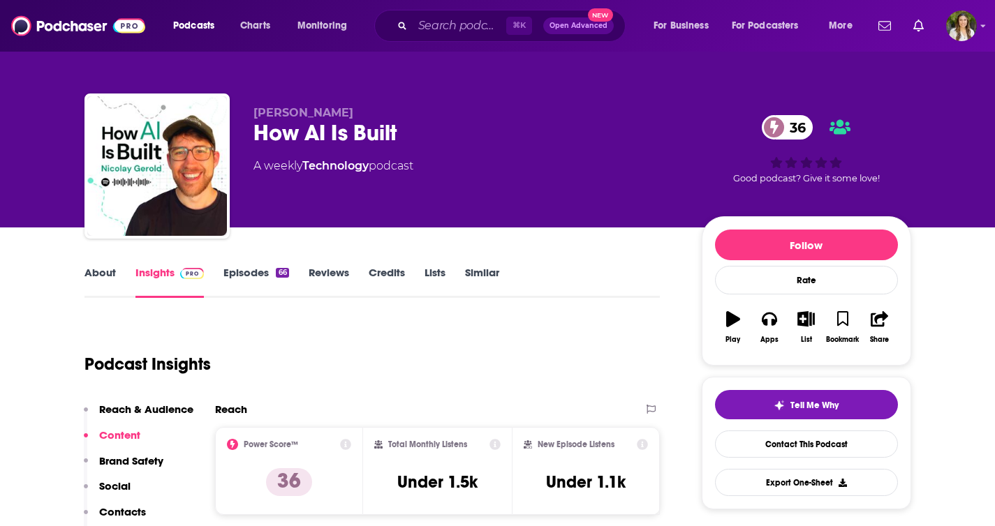
click at [105, 270] on link "About" at bounding box center [99, 282] width 31 height 32
